Goal: Transaction & Acquisition: Purchase product/service

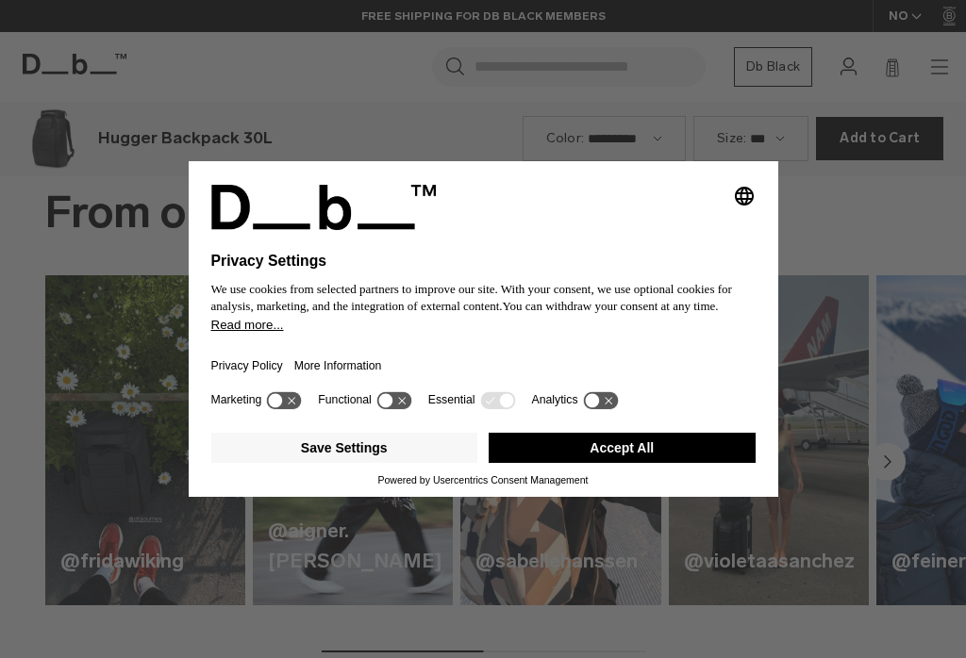
click at [672, 456] on button "Accept All" at bounding box center [621, 448] width 267 height 30
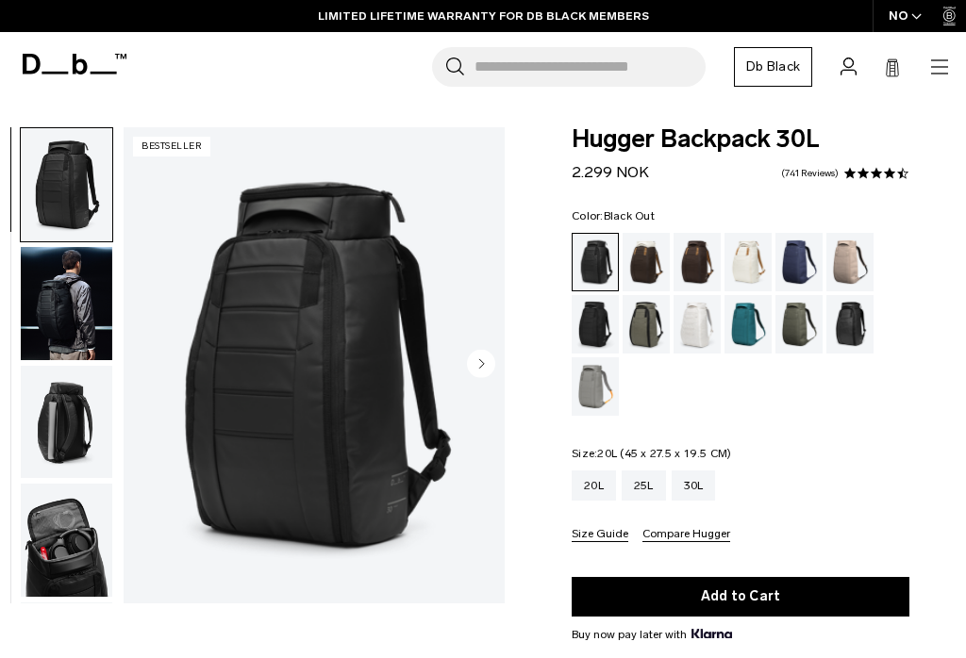
click at [589, 480] on div "20L" at bounding box center [593, 486] width 44 height 30
